Goal: Register for event/course

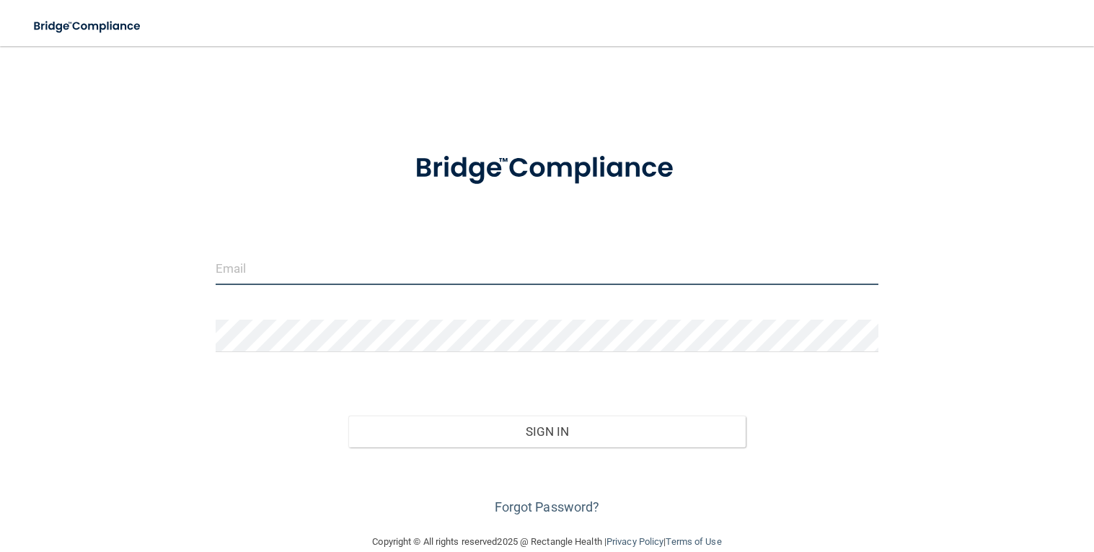
type input "[EMAIL_ADDRESS][DOMAIN_NAME]"
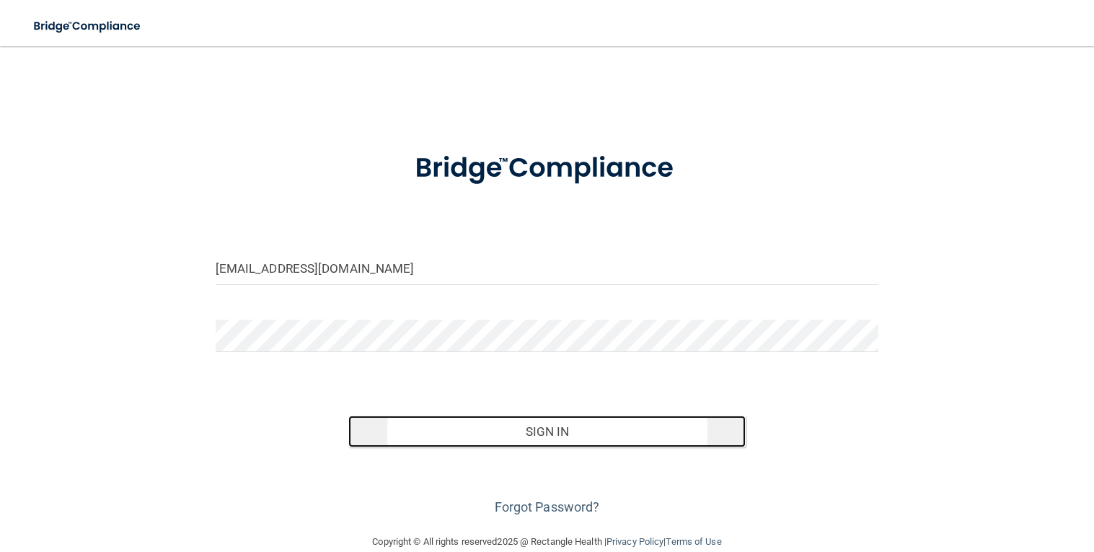
click at [563, 436] on button "Sign In" at bounding box center [547, 431] width 398 height 32
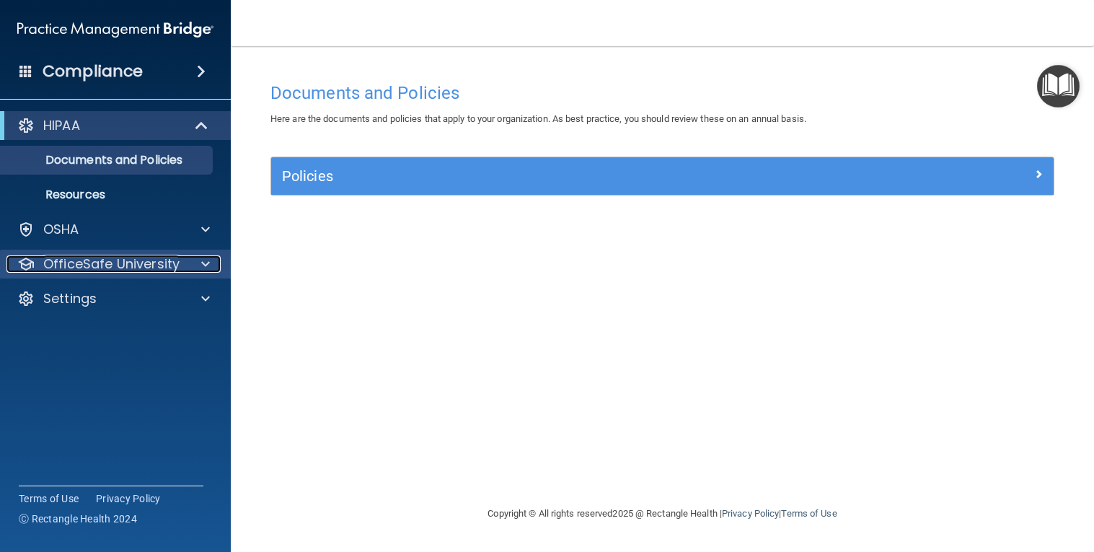
click at [147, 270] on p "OfficeSafe University" at bounding box center [111, 263] width 136 height 17
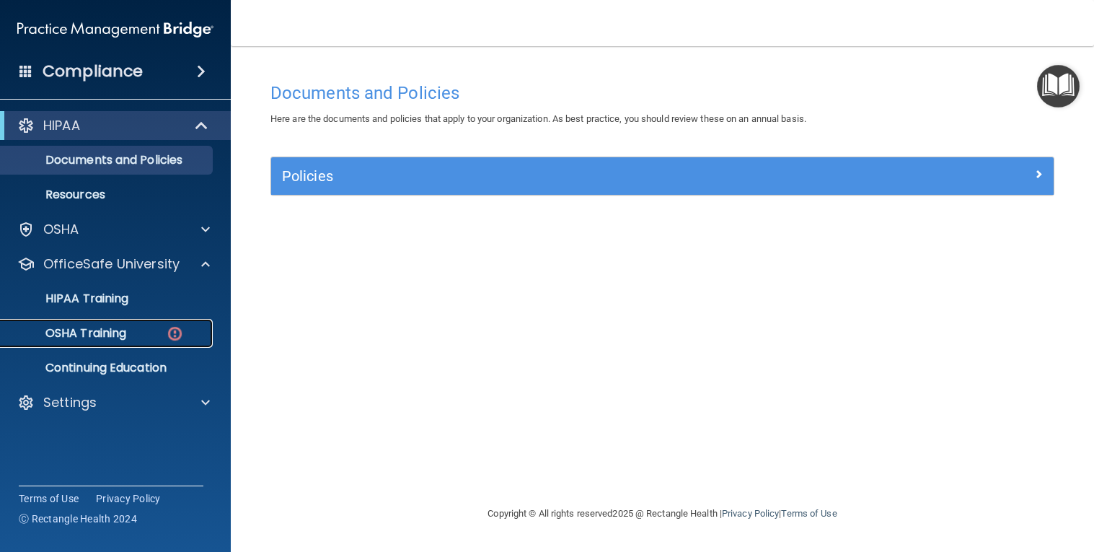
click at [115, 335] on p "OSHA Training" at bounding box center [67, 333] width 117 height 14
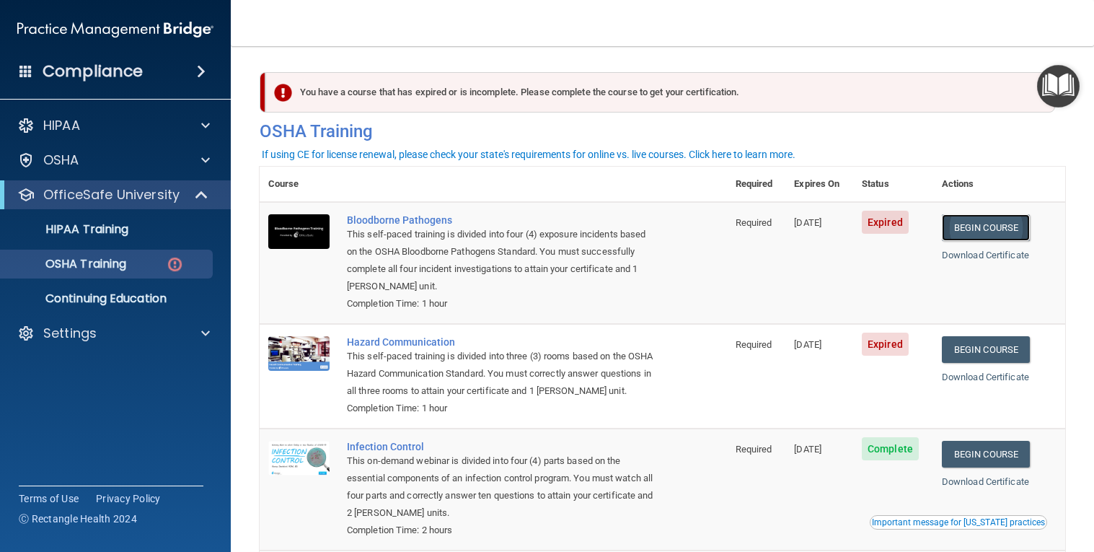
click at [989, 233] on link "Begin Course" at bounding box center [986, 227] width 88 height 27
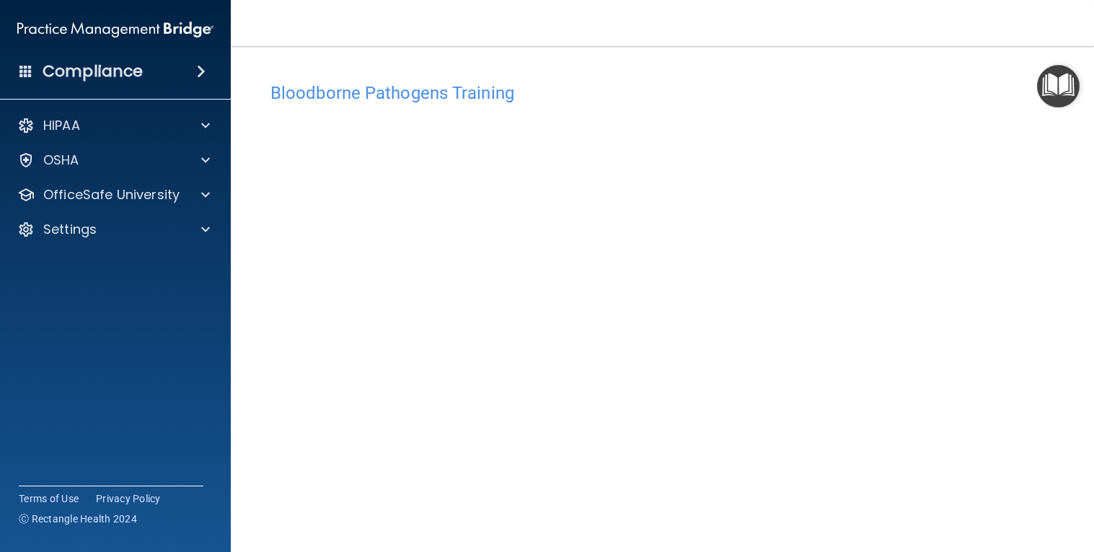
scroll to position [66, 0]
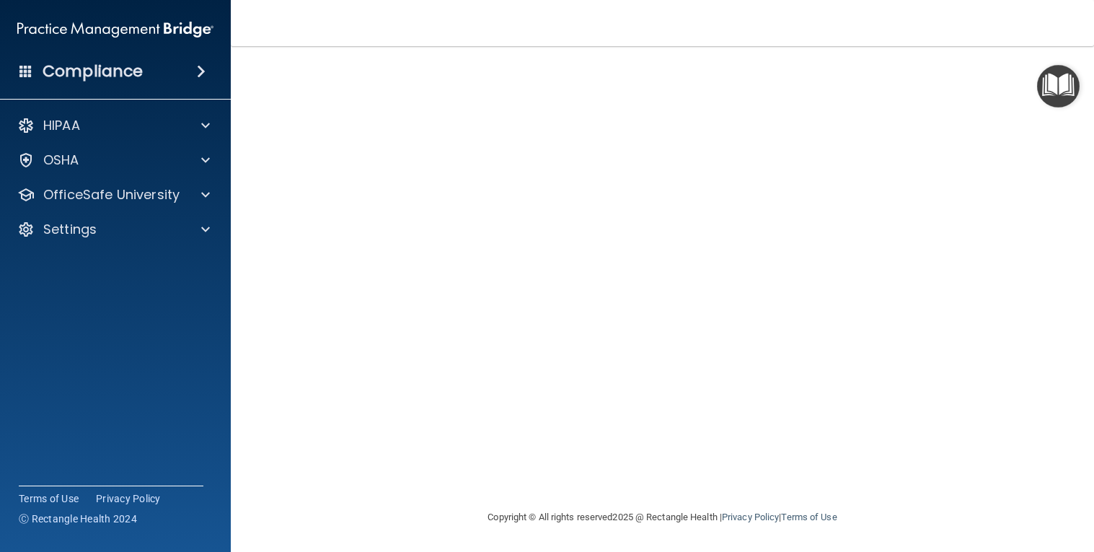
click at [909, 497] on div "Copyright © All rights reserved 2025 @ Rectangle Health | Privacy Policy | Term…" at bounding box center [662, 517] width 526 height 46
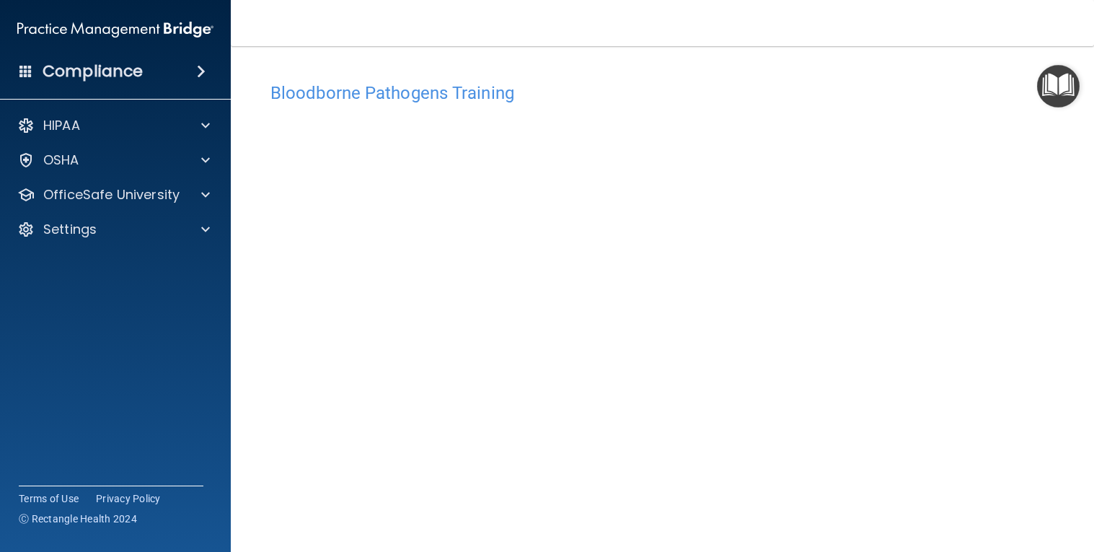
click at [1058, 76] on img "Open Resource Center" at bounding box center [1058, 86] width 43 height 43
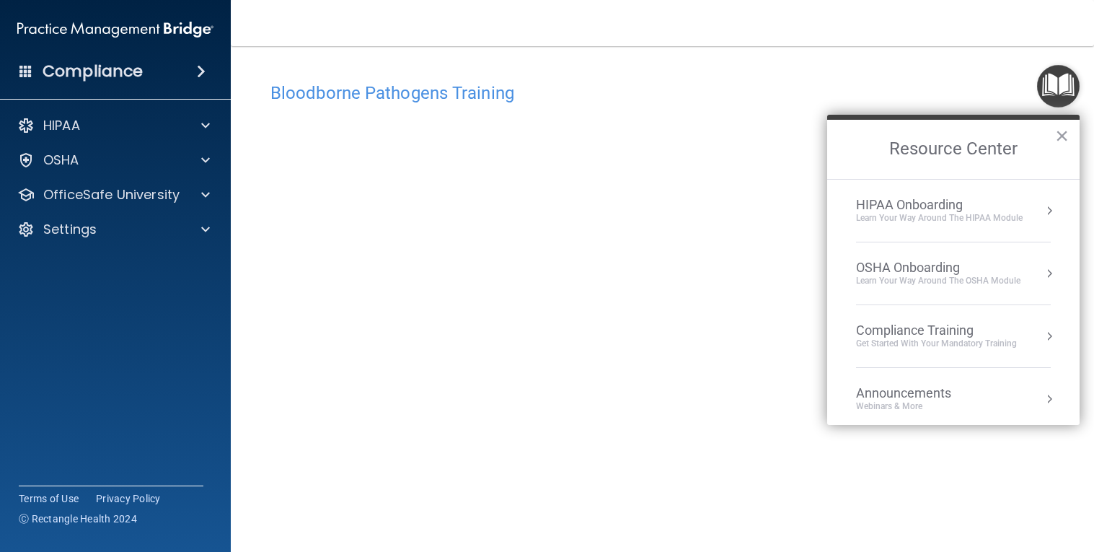
click at [992, 71] on div "Bloodborne Pathogens Training This course doesn’t expire until [DATE]. Are you …" at bounding box center [662, 310] width 805 height 499
click at [1065, 137] on button "×" at bounding box center [1062, 135] width 14 height 23
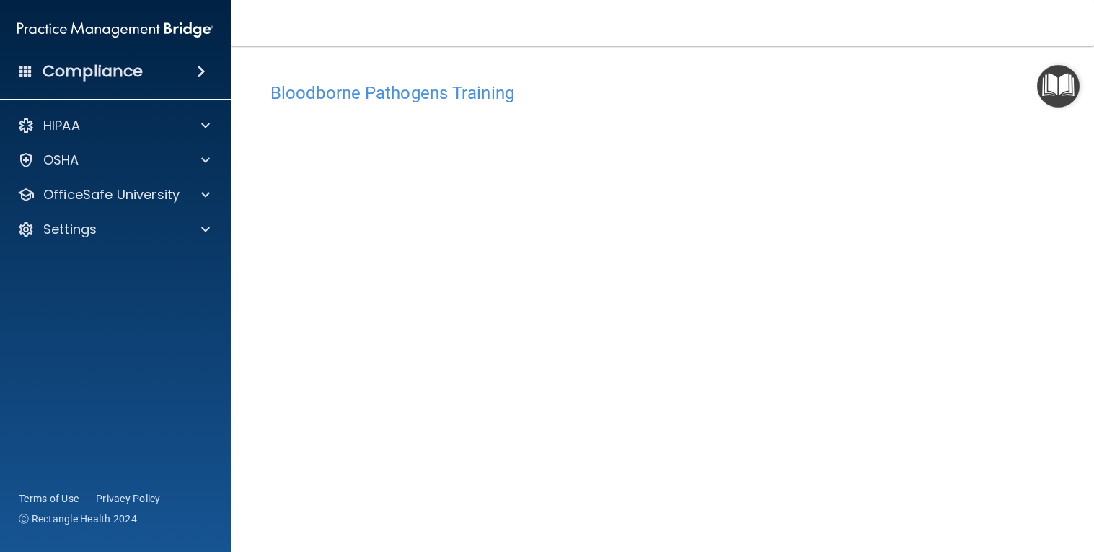
click at [1073, 528] on main "Bloodborne Pathogens Training This course doesn’t expire until [DATE]. Are you …" at bounding box center [662, 298] width 863 height 505
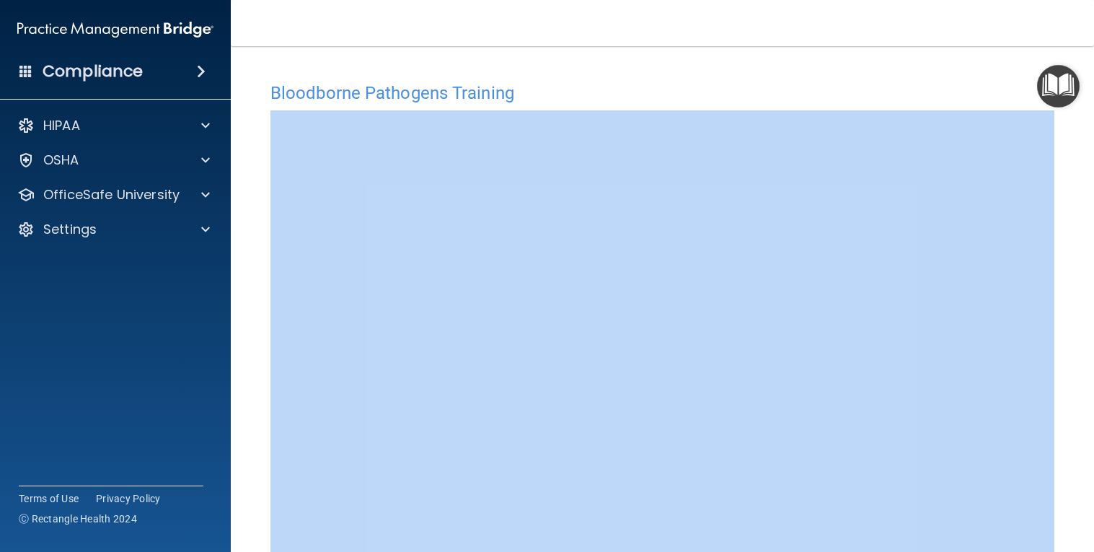
click at [1073, 528] on main "Bloodborne Pathogens Training This course doesn’t expire until [DATE]. Are you …" at bounding box center [662, 298] width 863 height 505
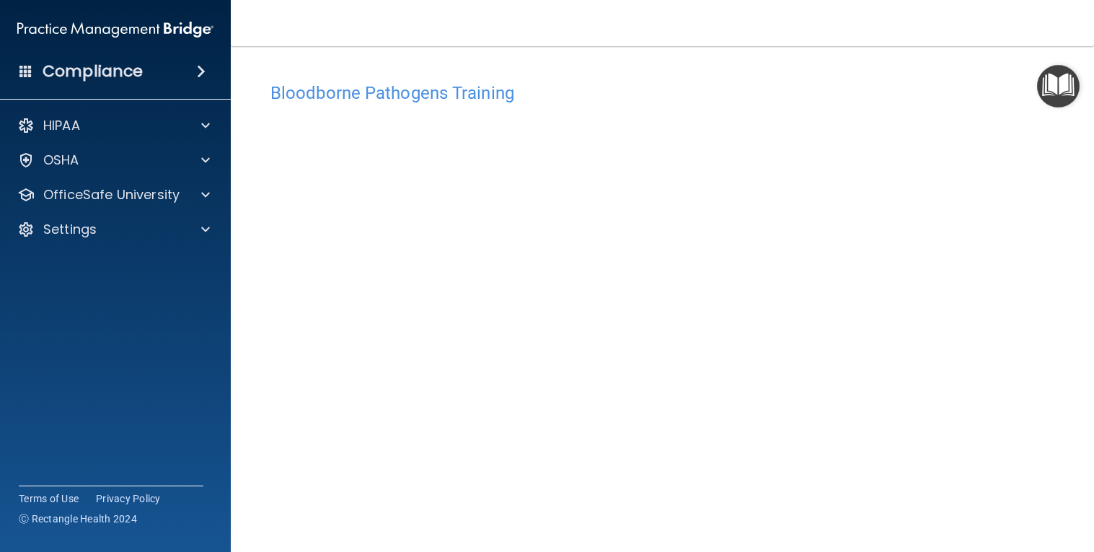
click at [1063, 480] on div "Bloodborne Pathogens Training This course doesn’t expire until [DATE]. Are you …" at bounding box center [662, 324] width 805 height 499
